Goal: Find specific fact: Find specific fact

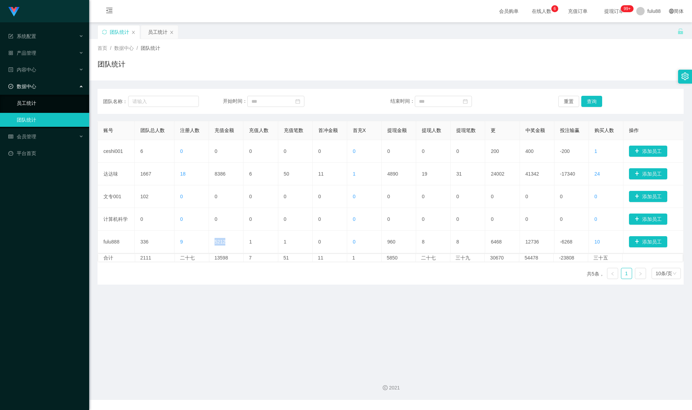
click at [45, 102] on link "员工统计" at bounding box center [50, 103] width 67 height 14
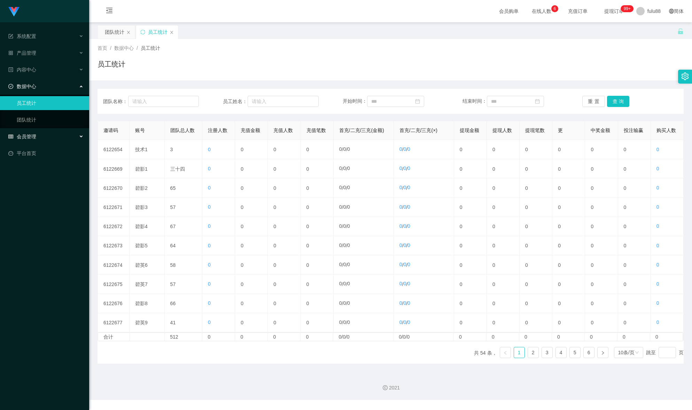
click at [52, 134] on div "会员管理" at bounding box center [44, 136] width 89 height 14
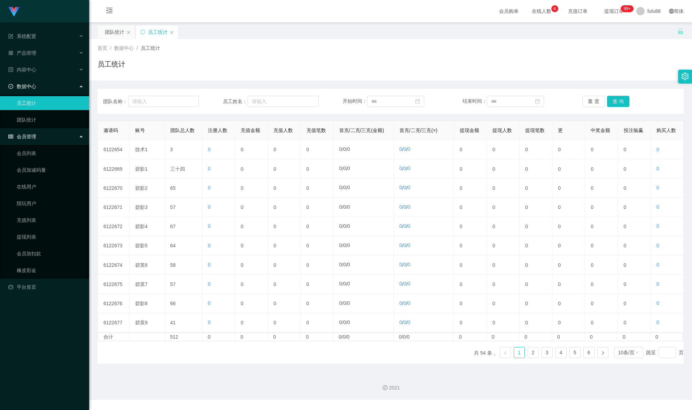
click at [50, 146] on ul "会员列表 会员加减码量 在线用户 陪玩用户 充值列表 提现列表 会员加扣款 橡皮彩金" at bounding box center [44, 212] width 89 height 134
click at [52, 150] on link "会员列表" at bounding box center [50, 153] width 67 height 14
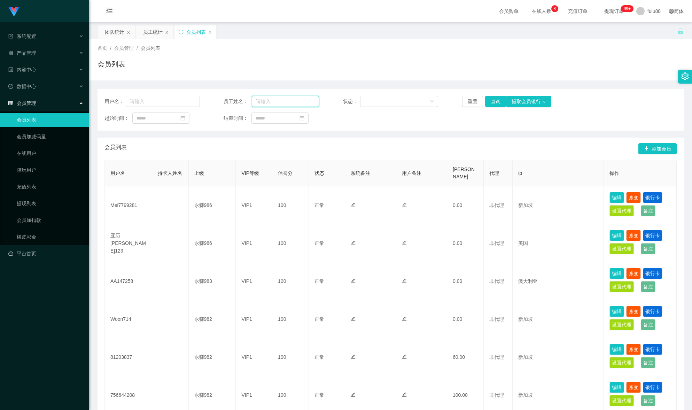
click at [287, 102] on input "text" at bounding box center [285, 101] width 67 height 11
paste input "[PERSON_NAME]"
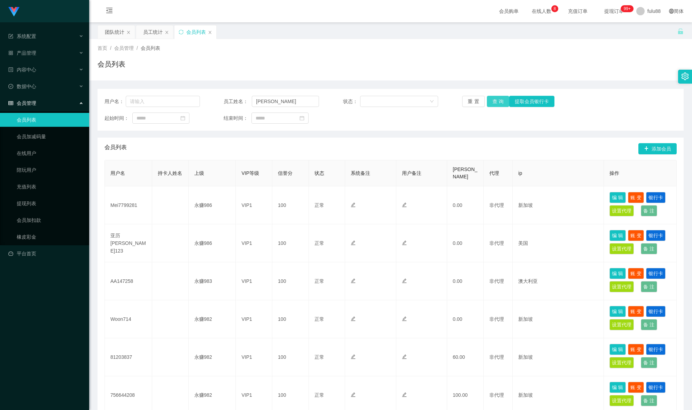
click at [490, 103] on button "查询" at bounding box center [498, 101] width 23 height 11
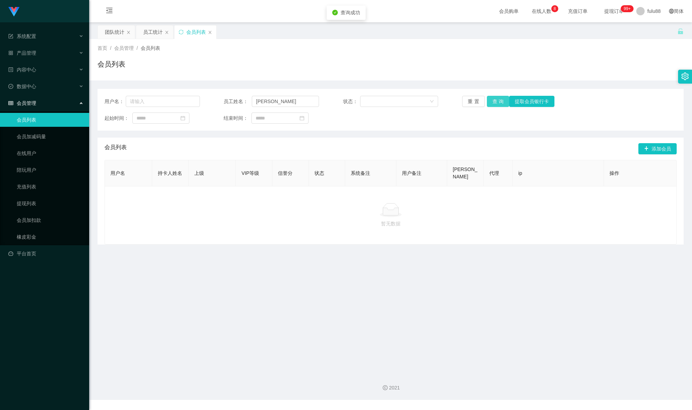
click at [490, 103] on button "查询" at bounding box center [498, 101] width 23 height 11
click at [291, 100] on input "[PERSON_NAME]" at bounding box center [285, 101] width 67 height 11
drag, startPoint x: 291, startPoint y: 100, endPoint x: 228, endPoint y: 87, distance: 64.0
click at [228, 87] on div "用户名： 员工姓名： [PERSON_NAME] 状态： 重置 查询 提取会员银行卡 起始时间： 结束时间： 会员列表 添加会员 用户名 持卡人姓名 上级 V…" at bounding box center [390, 162] width 586 height 164
type input "J"
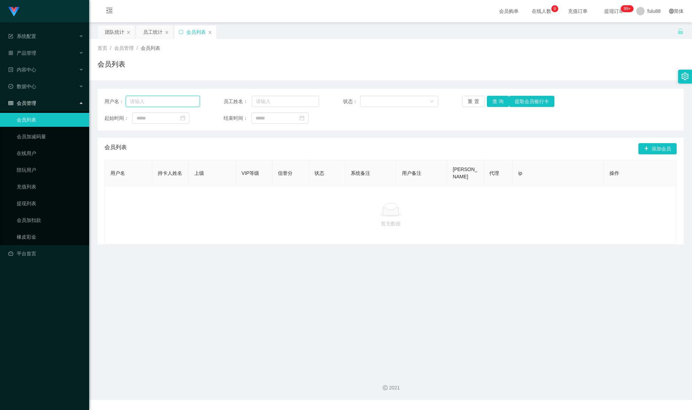
click at [181, 101] on input "text" at bounding box center [163, 101] width 74 height 11
paste input "6122718"
type input "6122718"
click at [497, 103] on button "查询" at bounding box center [498, 101] width 23 height 11
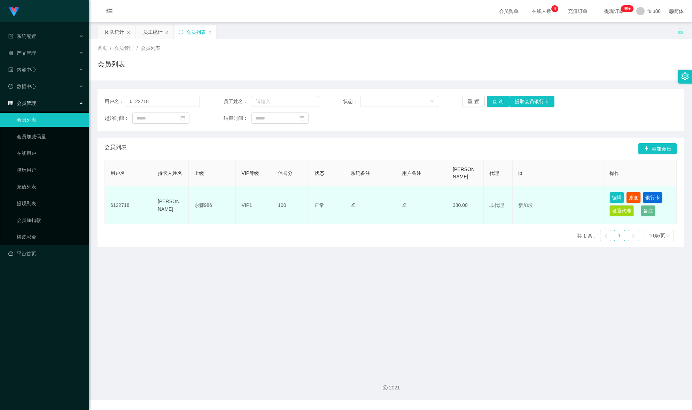
click at [653, 192] on button "银行卡" at bounding box center [651, 197] width 19 height 11
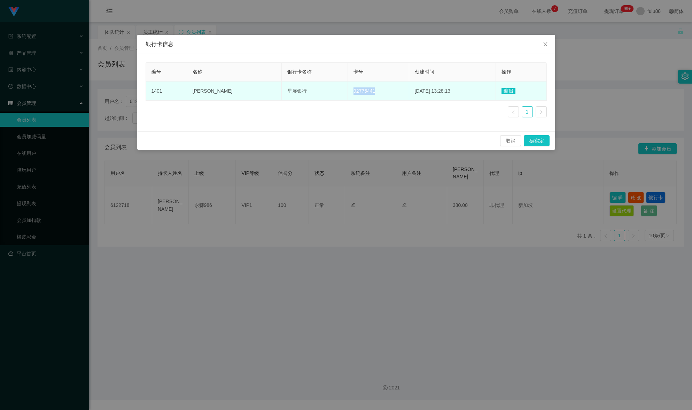
drag, startPoint x: 313, startPoint y: 88, endPoint x: 337, endPoint y: 86, distance: 24.1
click at [348, 86] on td "92775441" at bounding box center [378, 90] width 61 height 19
copy font "92775441"
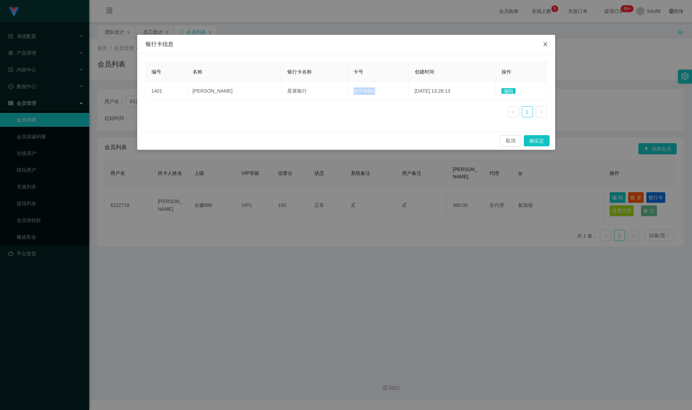
drag, startPoint x: 546, startPoint y: 46, endPoint x: 398, endPoint y: 73, distance: 150.4
click at [545, 46] on icon "图标： 关闭" at bounding box center [545, 44] width 6 height 6
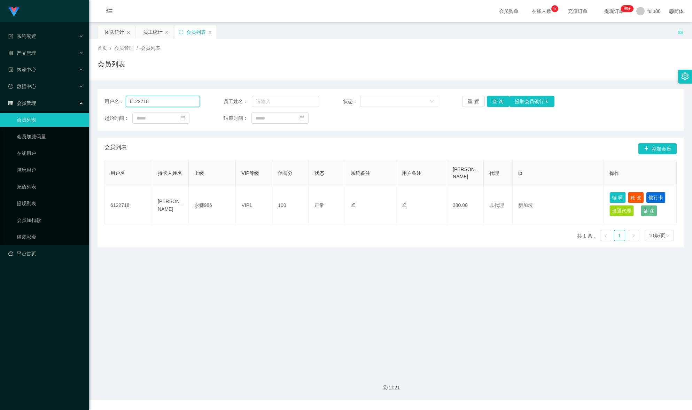
drag, startPoint x: 171, startPoint y: 97, endPoint x: -32, endPoint y: 63, distance: 206.2
click at [0, 63] on html "Shopee工作台代理端 系统配置 产品管理 内容中心 数据中心 员工统计 团队统计 会员管理 会员列表 会员加减码量 在线用户 陪玩用户 充值列表 提现列表…" at bounding box center [346, 205] width 692 height 410
paste input "94692357"
type input "94692357"
click at [497, 99] on button "查询" at bounding box center [498, 101] width 23 height 11
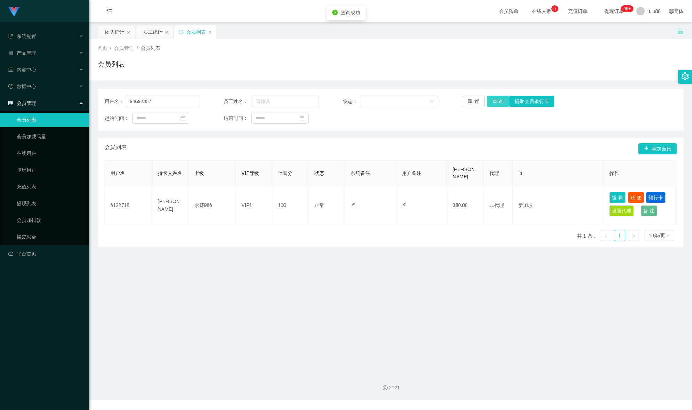
click at [494, 98] on button "查询" at bounding box center [498, 101] width 23 height 11
click at [161, 103] on input "94692357" at bounding box center [163, 101] width 74 height 11
